Goal: Task Accomplishment & Management: Use online tool/utility

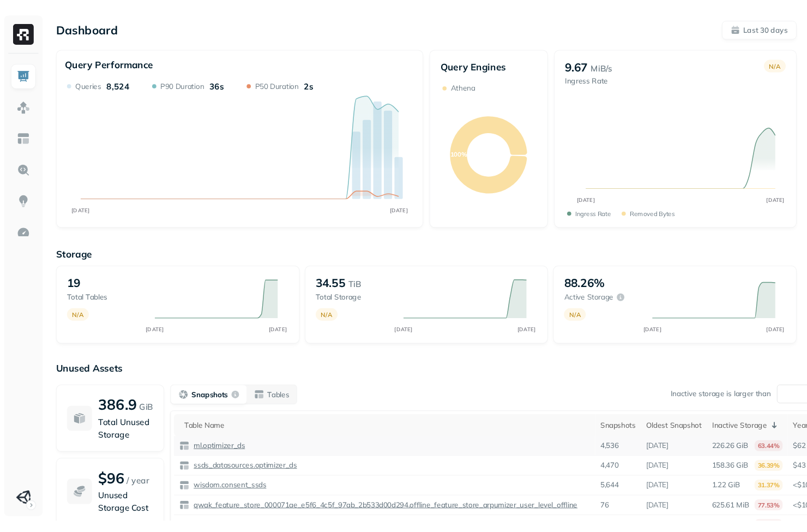
scroll to position [73, 0]
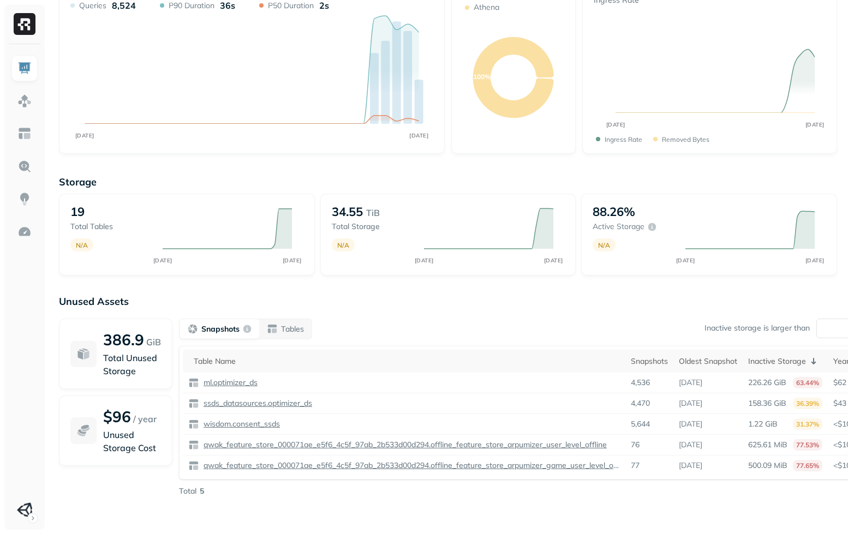
click at [366, 302] on p "Unused Assets" at bounding box center [448, 301] width 778 height 13
click at [178, 382] on div "386.9 GiB Total Unused Storage $96 / year Unused Storage Cost Snapshots Tables …" at bounding box center [448, 408] width 778 height 178
click at [375, 289] on div "Storage 19 Total tables N/A AUG [DATE] 34.55 TiB Total storage N/A AUG [DATE] 8…" at bounding box center [448, 344] width 778 height 359
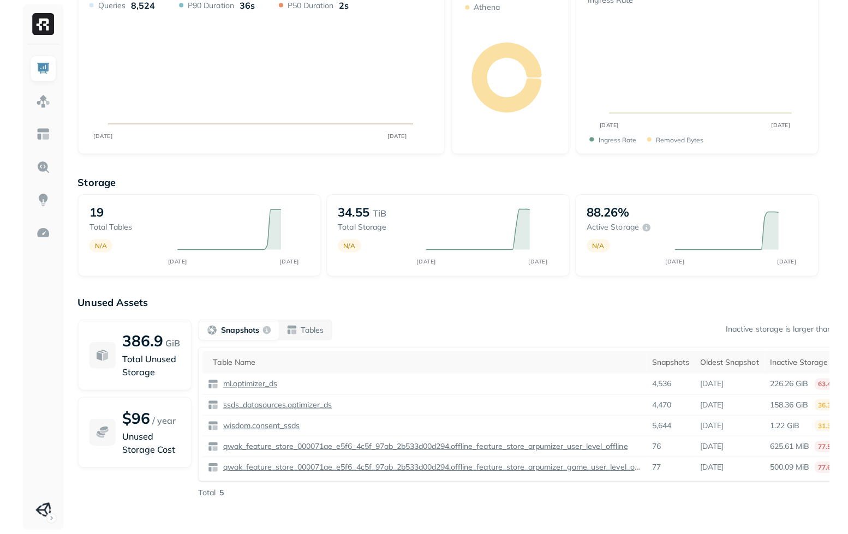
scroll to position [64, 0]
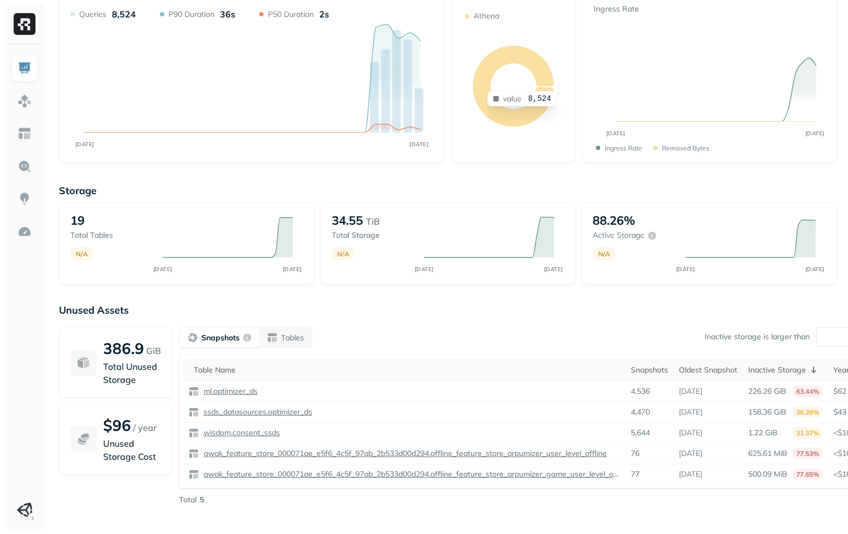
click at [514, 318] on div "Unused Assets 386.9 GiB Total Unused Storage $96 / year Unused Storage Cost Sna…" at bounding box center [448, 413] width 778 height 218
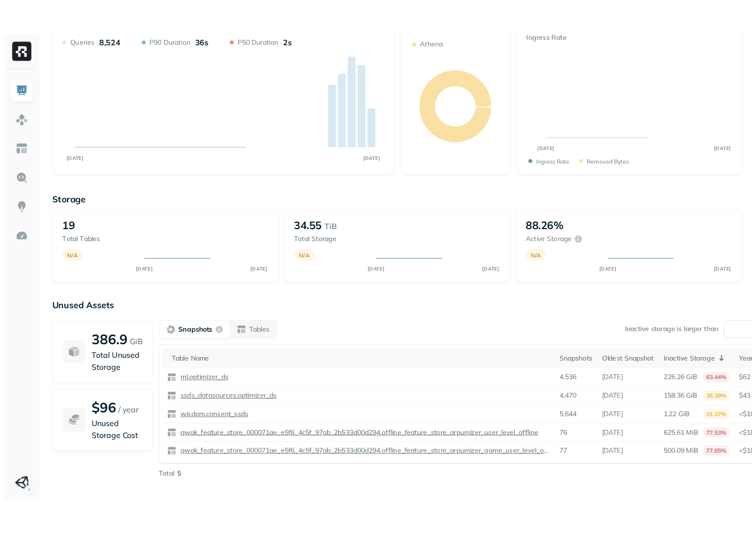
scroll to position [73, 0]
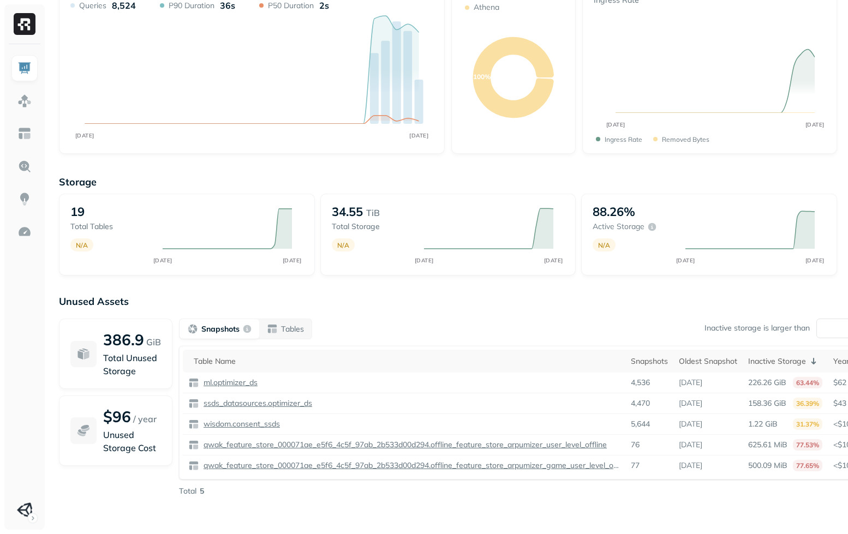
drag, startPoint x: 578, startPoint y: 320, endPoint x: 738, endPoint y: 338, distance: 160.8
click at [578, 320] on div "Snapshots Tables Inactive storage is larger than ** %" at bounding box center [530, 329] width 703 height 21
click at [840, 326] on input "**" at bounding box center [842, 329] width 52 height 20
click at [680, 317] on div "Unused Assets 386.9 GiB Total Unused Storage $96 / year Unused Storage Cost Sna…" at bounding box center [448, 404] width 778 height 218
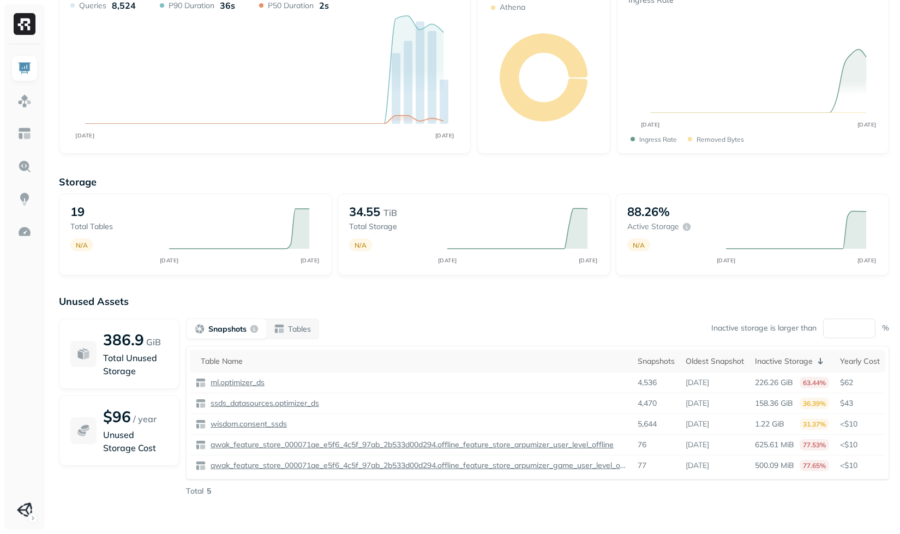
click at [399, 309] on div "Unused Assets 386.9 GiB Total Unused Storage $96 / year Unused Storage Cost Sna…" at bounding box center [474, 404] width 830 height 218
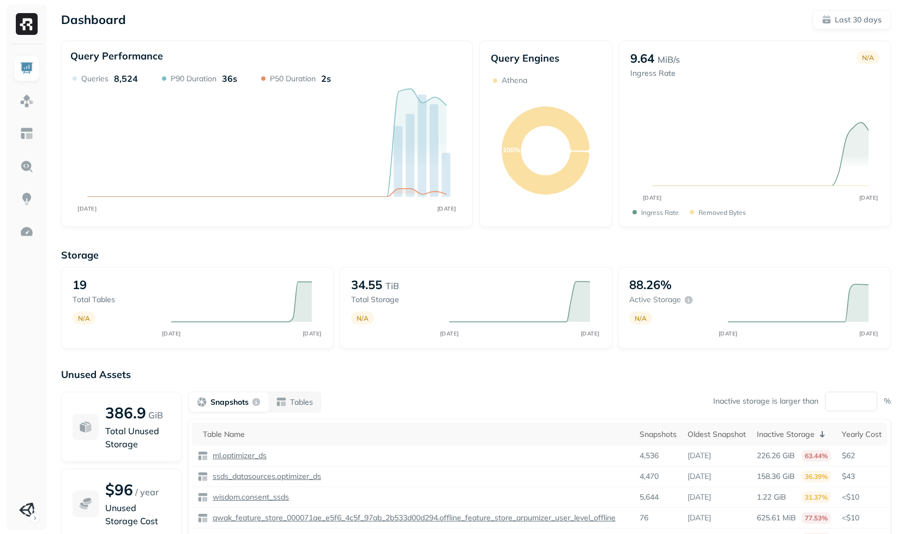
scroll to position [73, 0]
